Goal: Transaction & Acquisition: Book appointment/travel/reservation

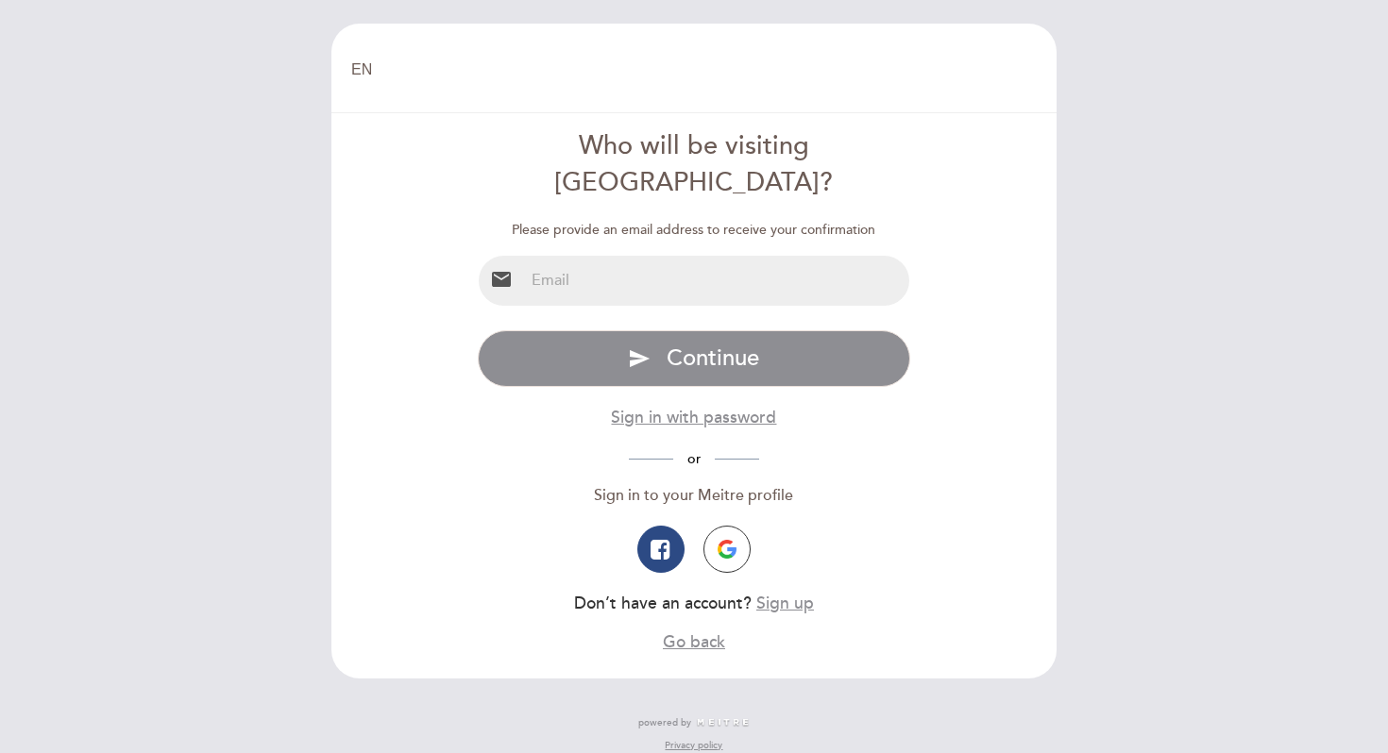
click at [601, 256] on input "email" at bounding box center [717, 281] width 386 height 50
type input "[EMAIL_ADDRESS][DOMAIN_NAME]"
click at [651, 345] on div "Specify email Invalid email type password send Continue Sign in with password o…" at bounding box center [694, 492] width 433 height 324
click at [660, 406] on button "Sign in with password" at bounding box center [693, 418] width 165 height 24
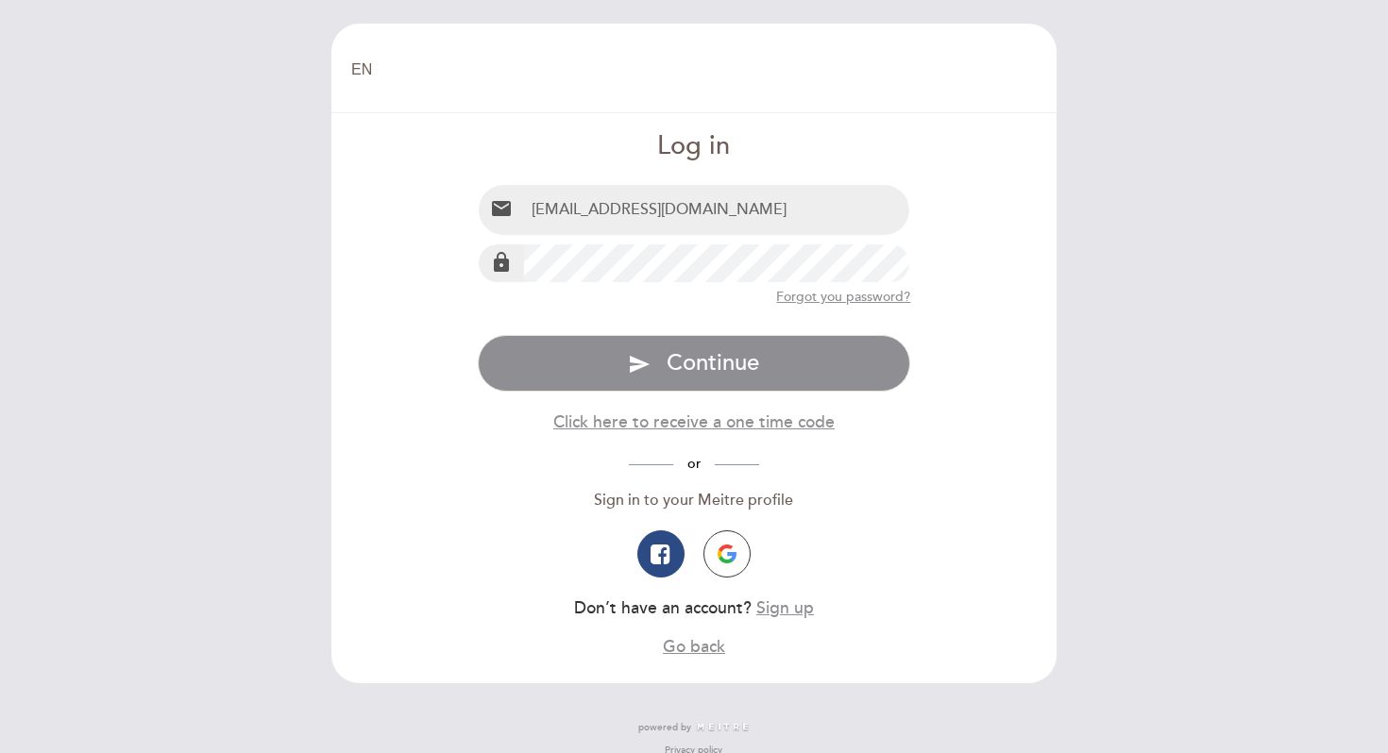
click at [576, 250] on div "lock" at bounding box center [694, 264] width 433 height 40
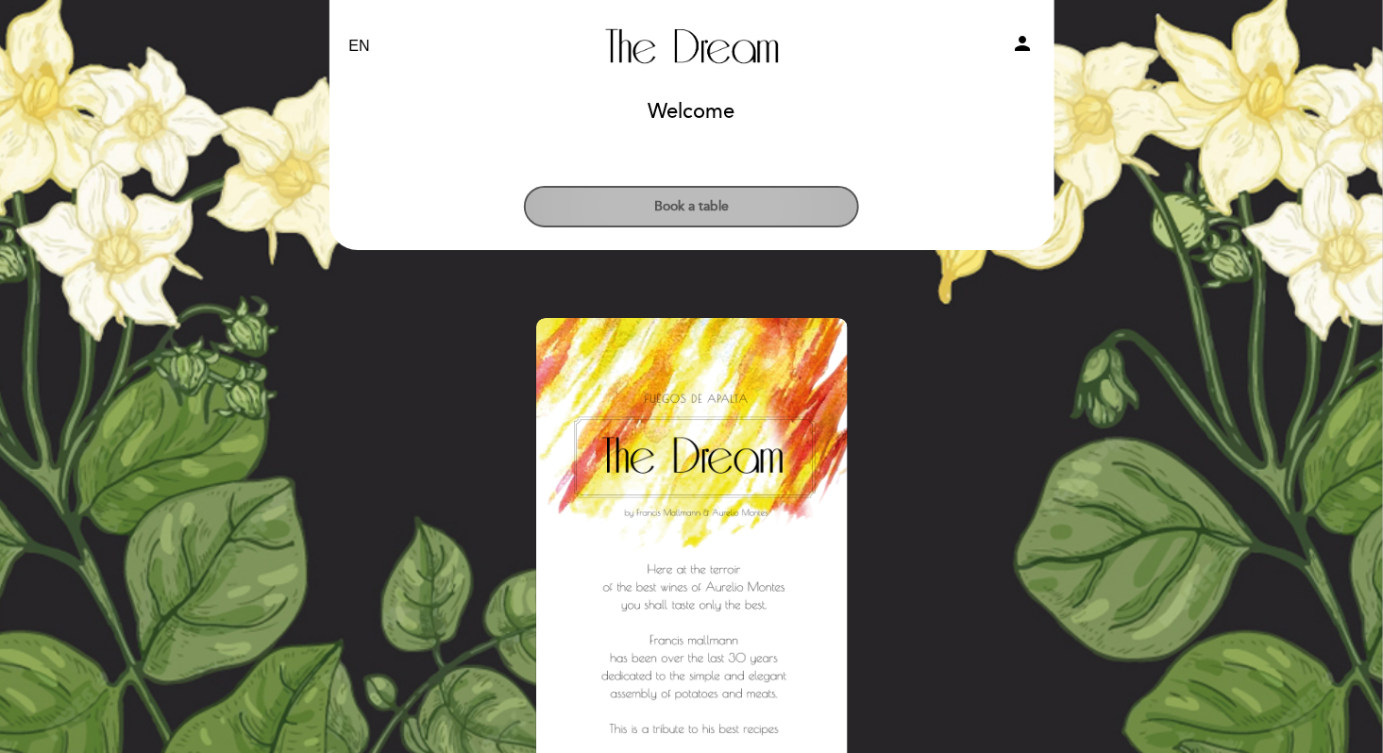
click at [726, 195] on button "Book a table" at bounding box center [691, 207] width 335 height 42
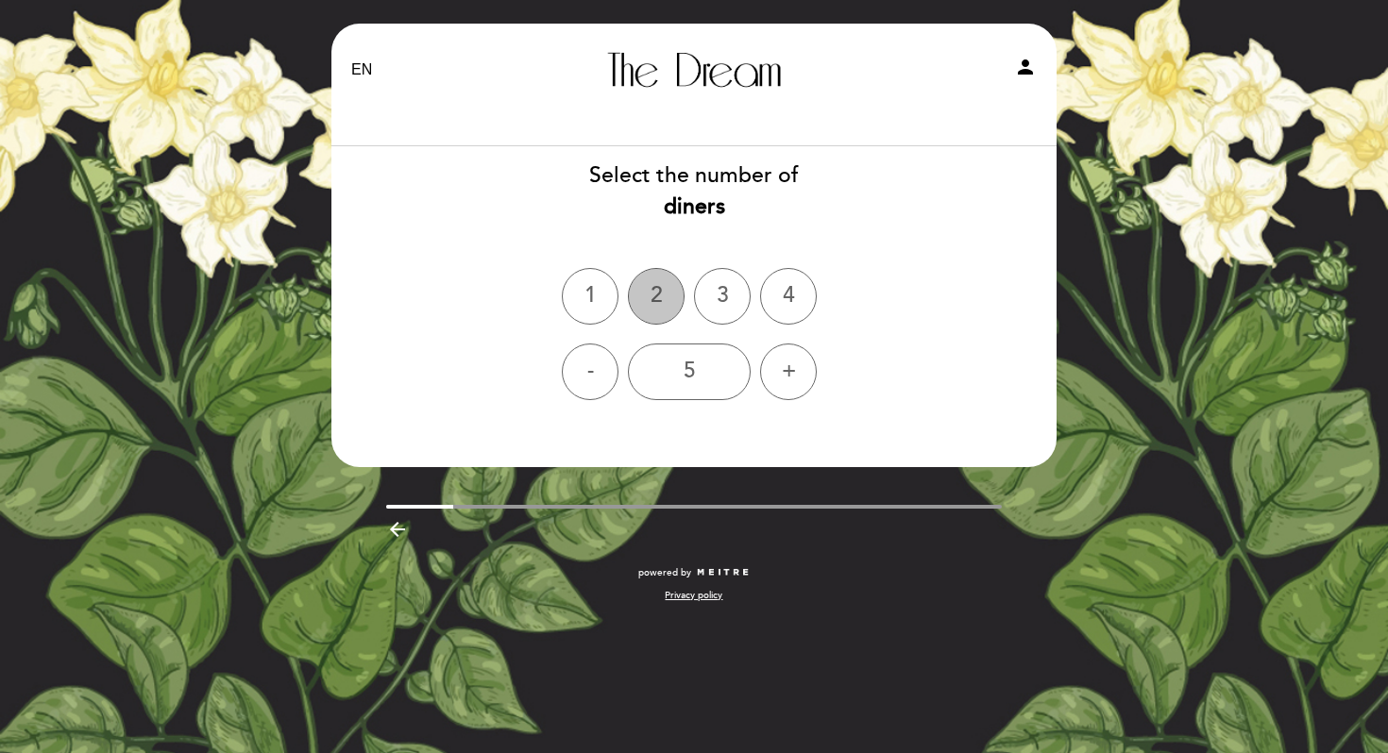
click at [661, 273] on div "2" at bounding box center [656, 296] width 57 height 57
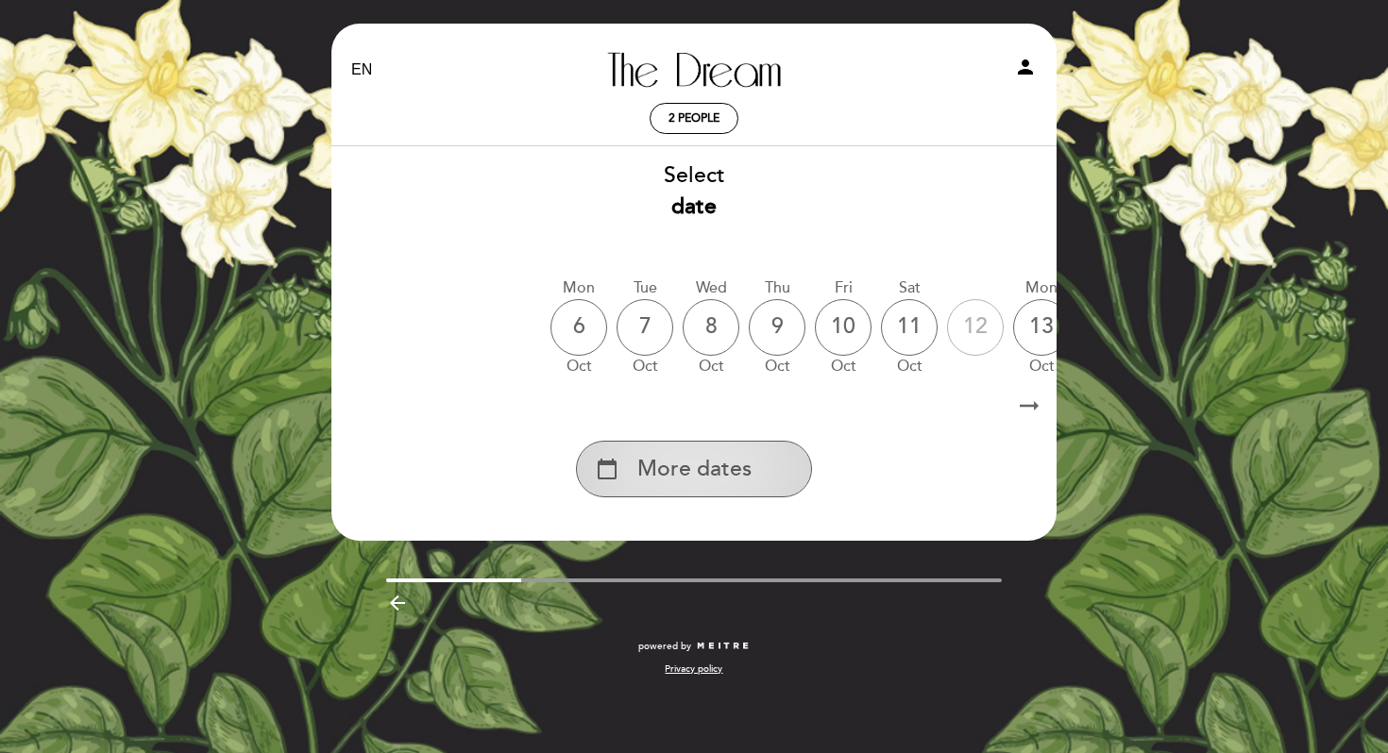
click at [682, 459] on span "More dates" at bounding box center [694, 469] width 114 height 31
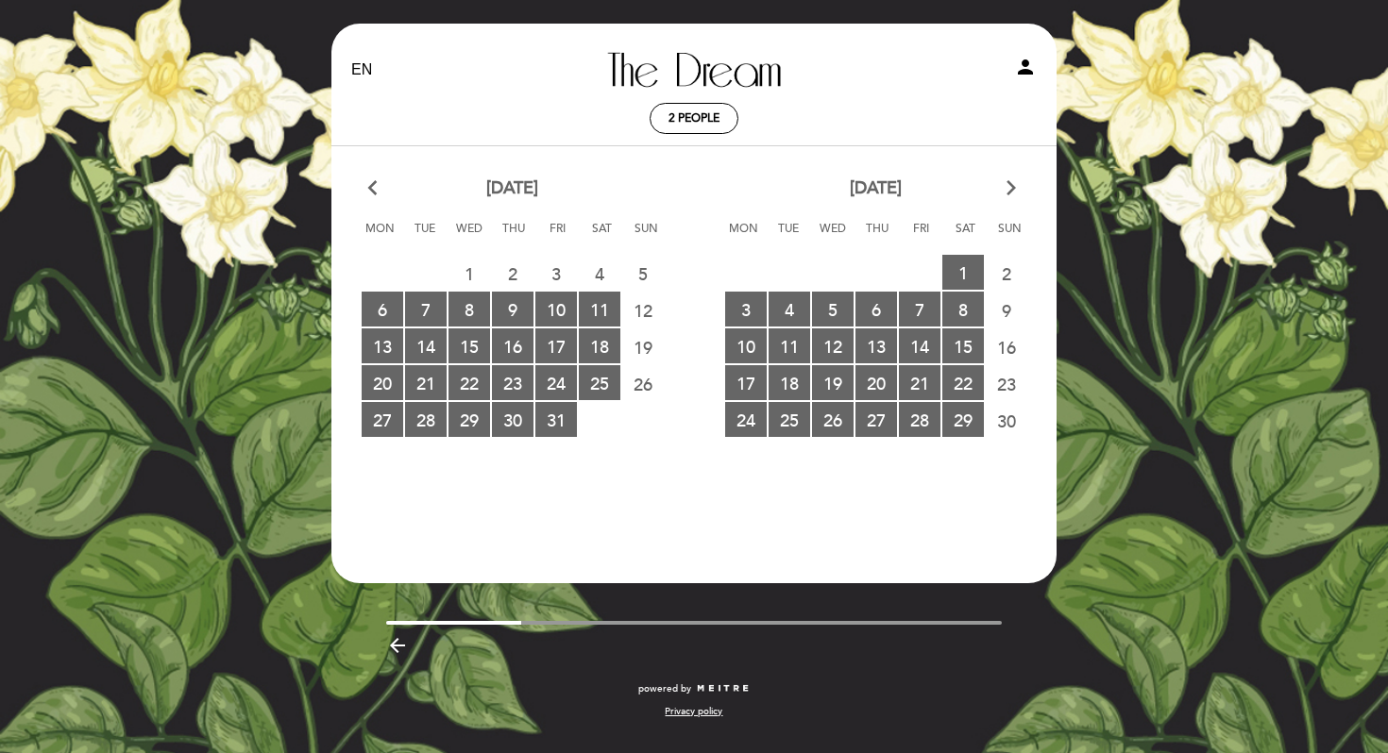
click at [1021, 177] on div "[DATE] arrow_forward_ios" at bounding box center [875, 189] width 363 height 25
click at [1019, 177] on div "[DATE] arrow_forward_ios" at bounding box center [875, 189] width 363 height 25
click at [1019, 177] on icon "arrow_forward_ios" at bounding box center [1010, 189] width 17 height 25
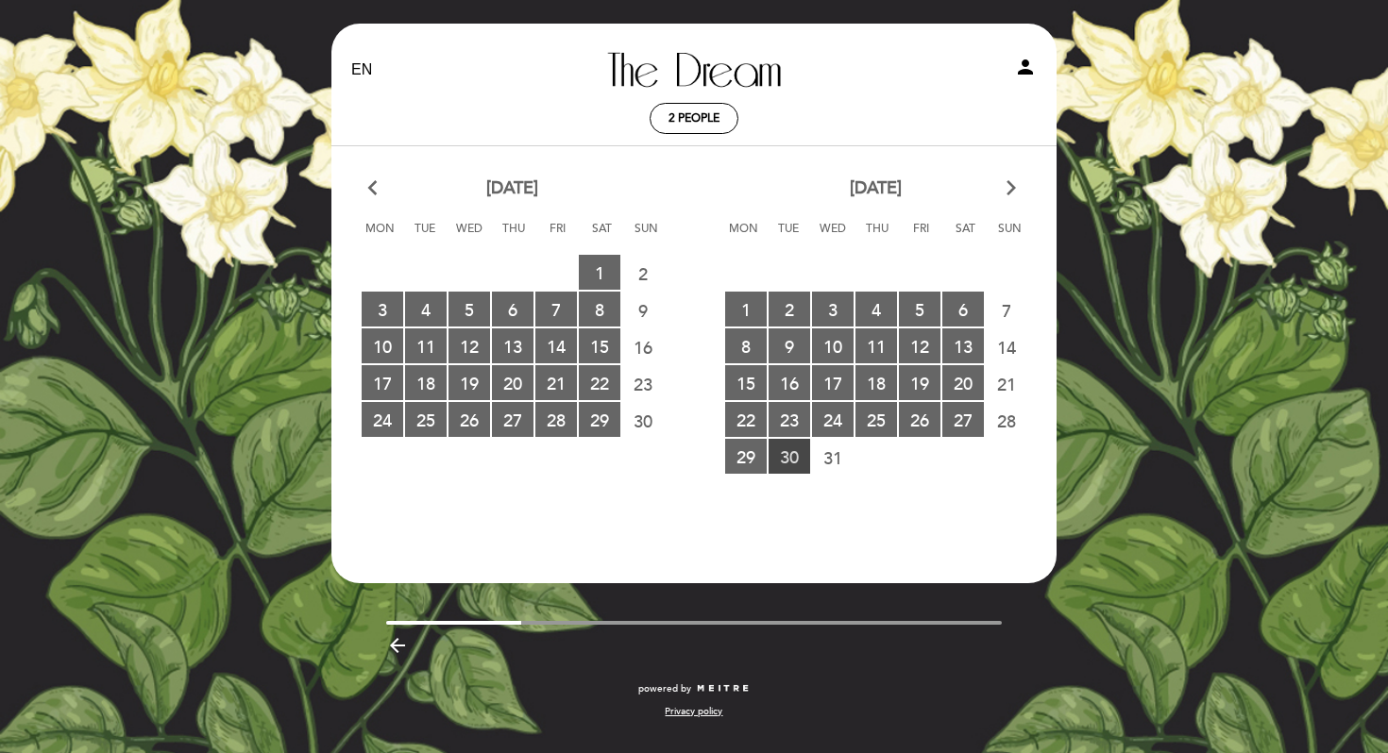
click at [773, 448] on span "30 RESERVATIONS AVAILABLE" at bounding box center [789, 456] width 42 height 35
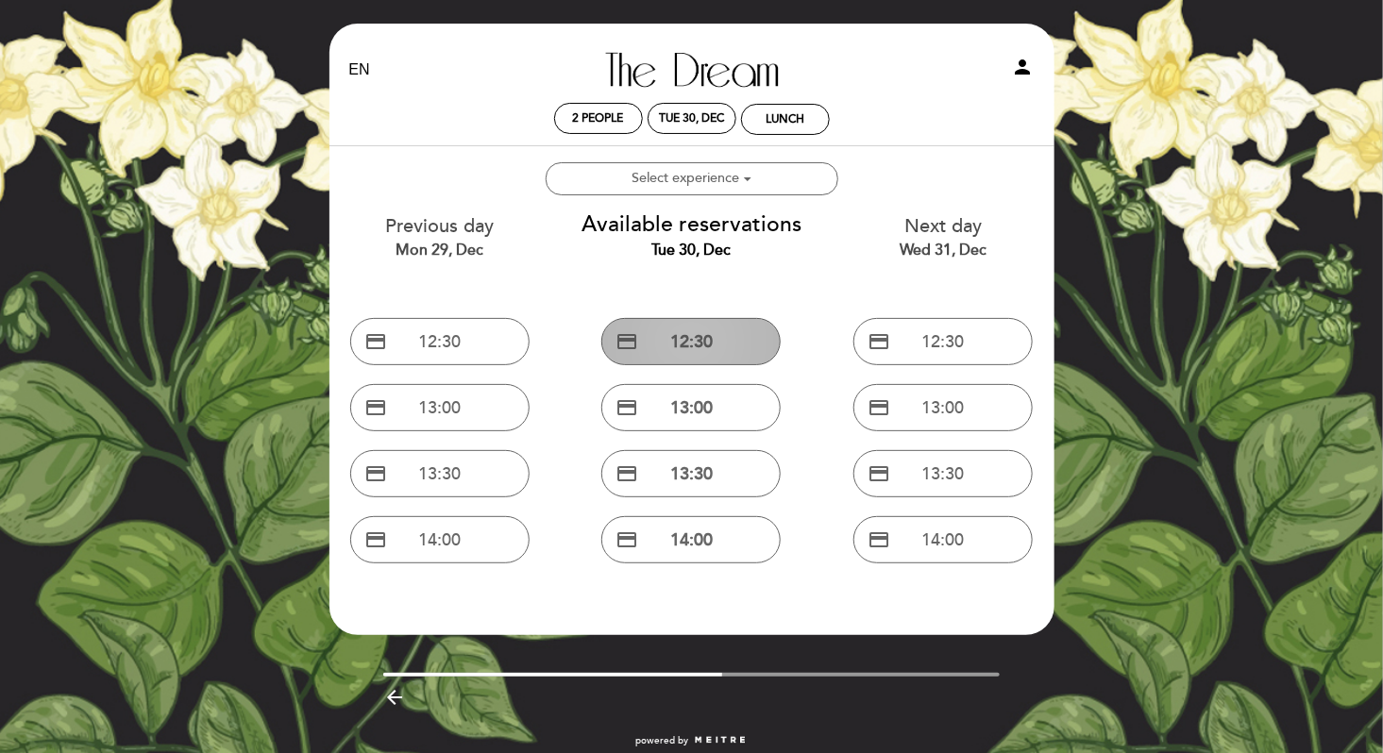
click at [727, 355] on button "credit_card 12:30" at bounding box center [690, 341] width 179 height 47
